Goal: Contribute content

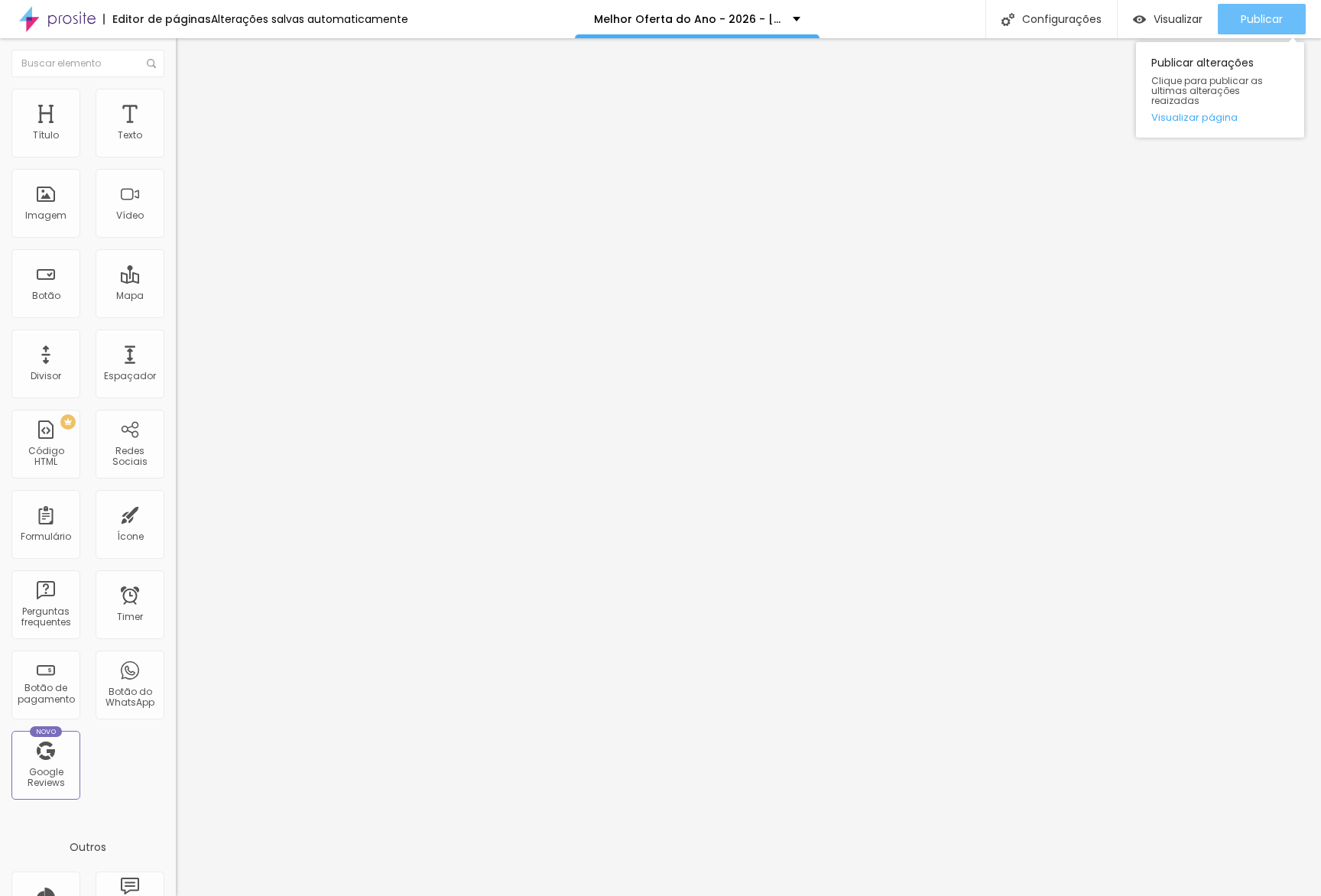
click at [1267, 28] on div "Publicar" at bounding box center [1261, 19] width 42 height 31
click at [1217, 112] on link "Visualizar página" at bounding box center [1220, 117] width 138 height 10
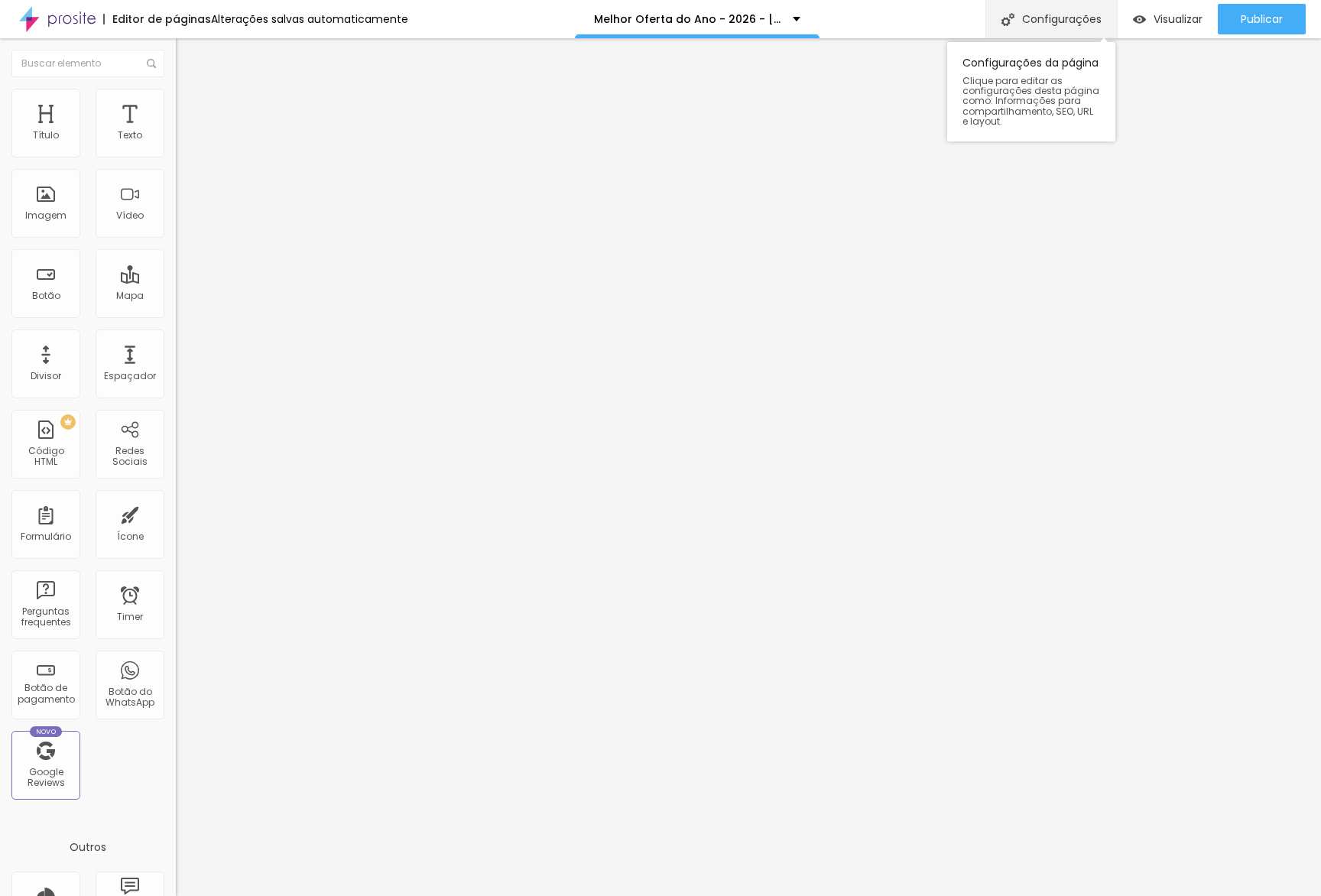
click at [1065, 13] on div "Configurações" at bounding box center [1051, 19] width 131 height 39
